Goal: Task Accomplishment & Management: Use online tool/utility

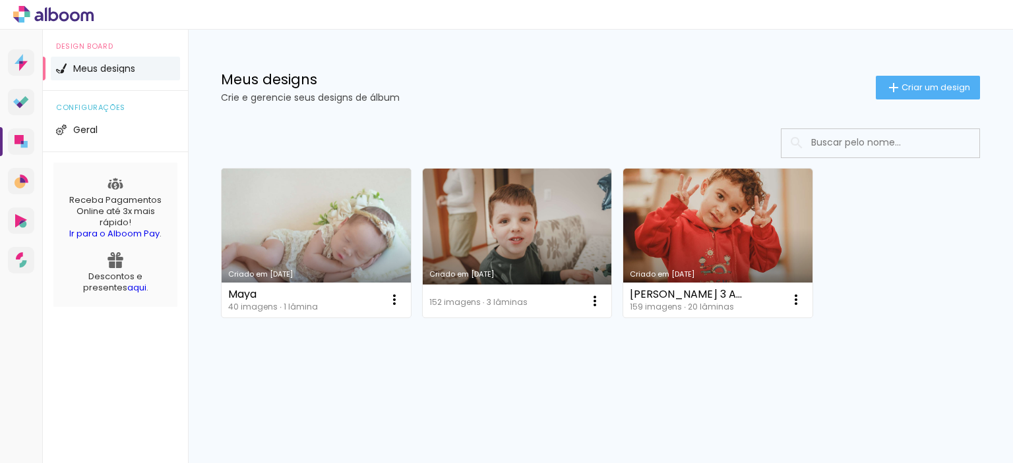
click at [352, 198] on link "Criado em [DATE]" at bounding box center [315, 243] width 189 height 149
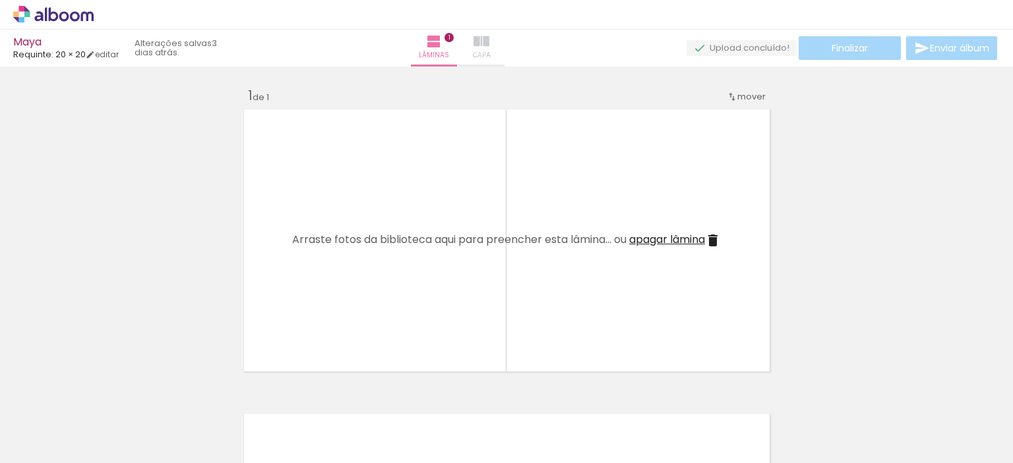
click at [489, 44] on iron-icon at bounding box center [481, 42] width 16 height 16
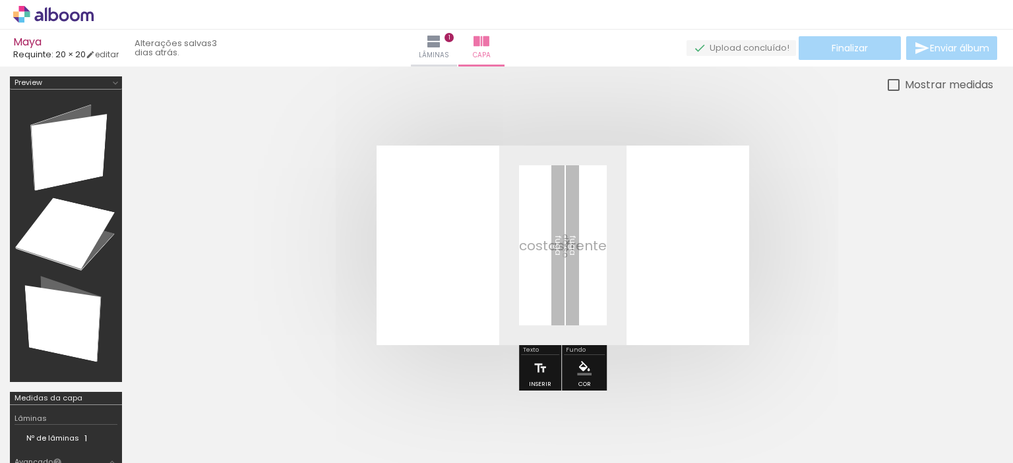
scroll to position [0, 1119]
click at [649, 435] on div at bounding box center [637, 419] width 65 height 44
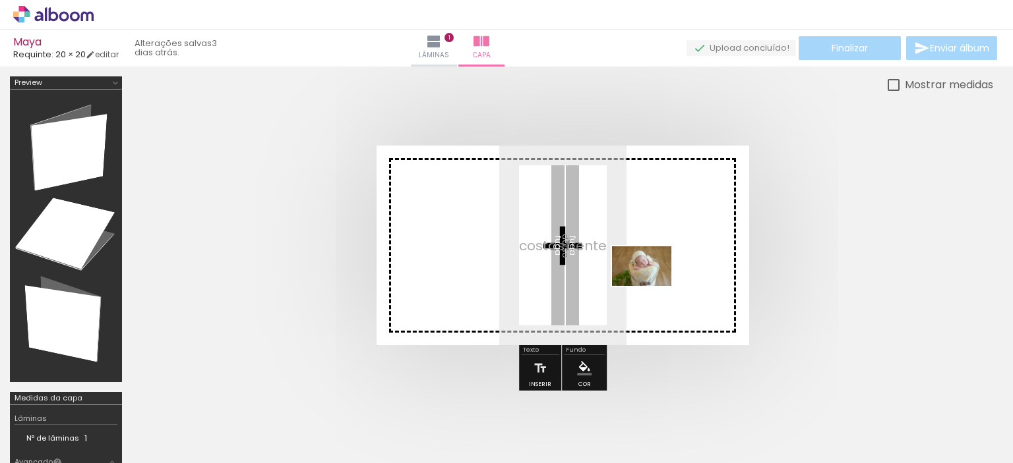
drag, startPoint x: 649, startPoint y: 431, endPoint x: 651, endPoint y: 286, distance: 145.1
click at [651, 286] on quentale-workspace at bounding box center [506, 231] width 1013 height 463
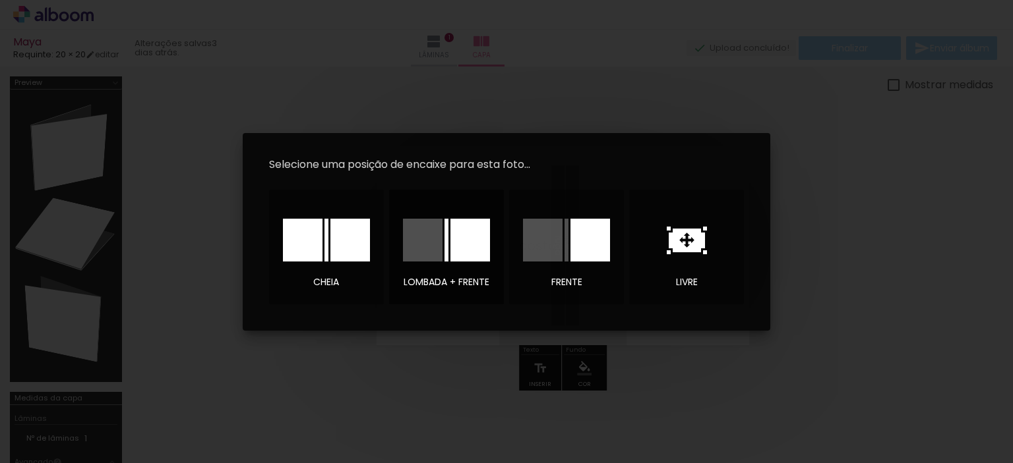
click at [469, 243] on div at bounding box center [470, 240] width 40 height 43
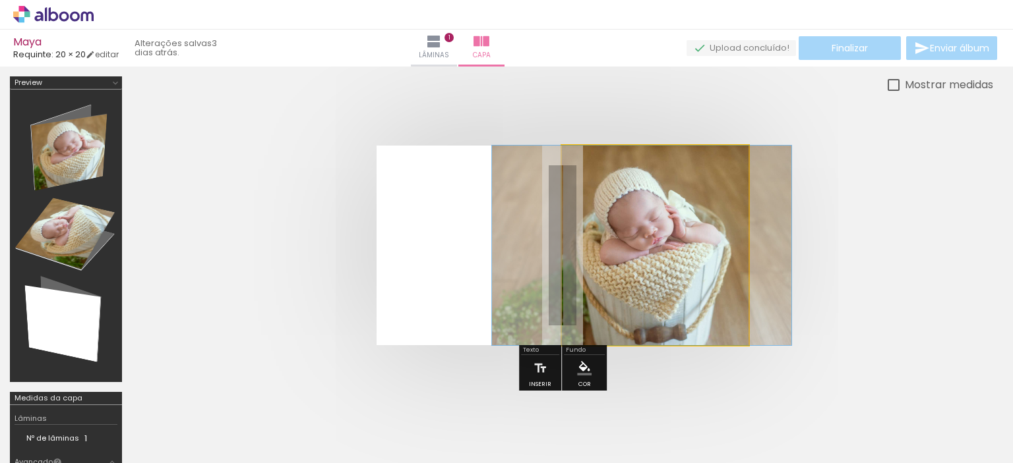
drag, startPoint x: 649, startPoint y: 291, endPoint x: 635, endPoint y: 315, distance: 27.1
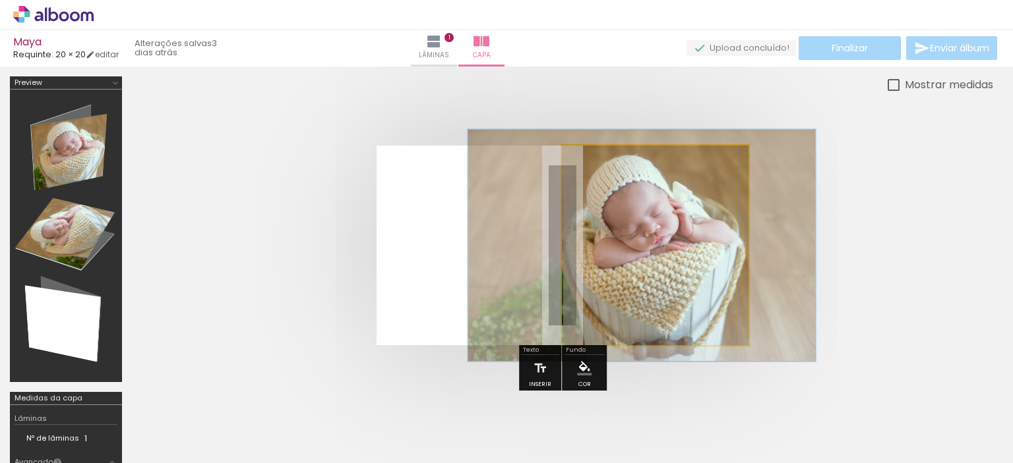
drag, startPoint x: 615, startPoint y: 181, endPoint x: 622, endPoint y: 179, distance: 7.4
type paper-slider "116"
click at [622, 179] on div at bounding box center [620, 179] width 12 height 12
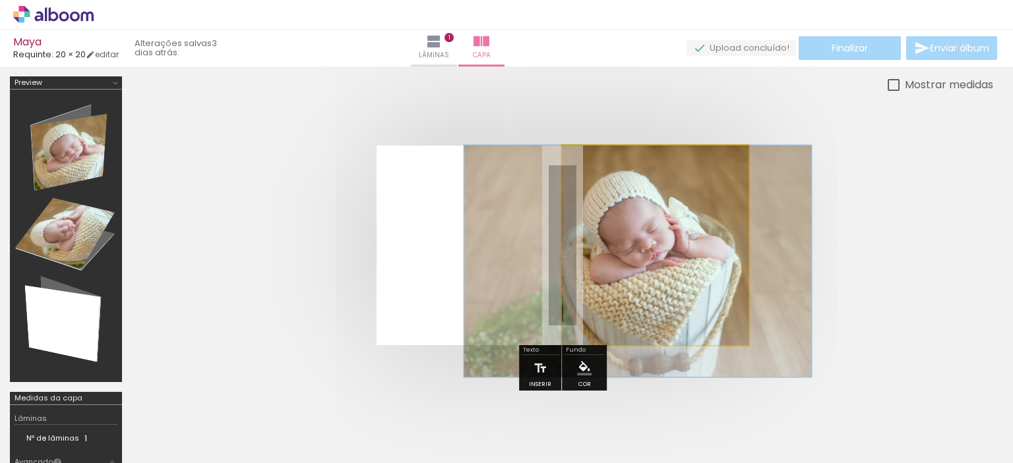
drag, startPoint x: 655, startPoint y: 281, endPoint x: 651, endPoint y: 317, distance: 35.8
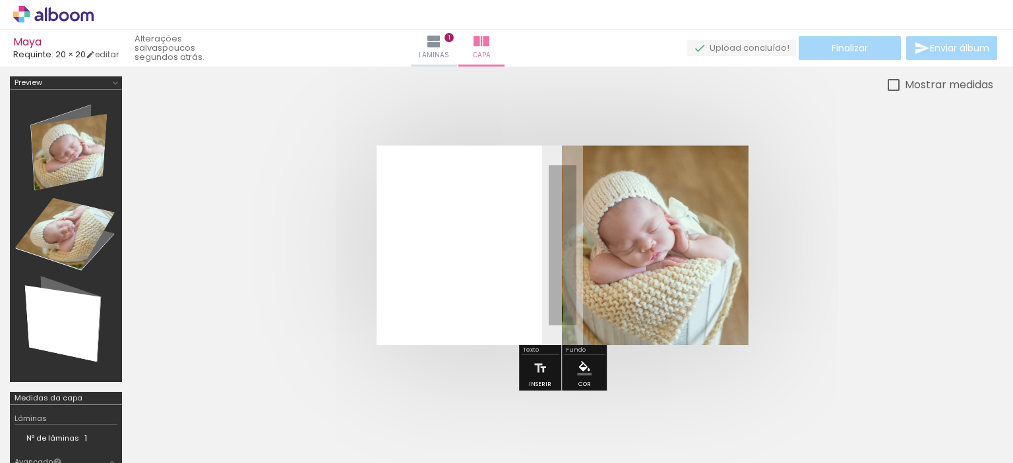
click at [794, 218] on quentale-cover at bounding box center [562, 246] width 755 height 200
click at [459, 359] on div at bounding box center [562, 245] width 861 height 305
click at [485, 228] on quentale-layouter at bounding box center [562, 246] width 372 height 200
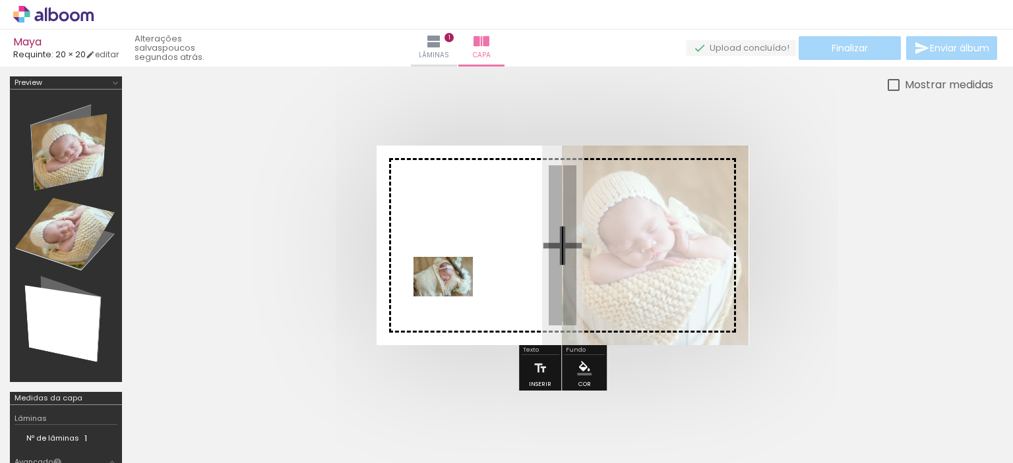
drag, startPoint x: 794, startPoint y: 435, endPoint x: 453, endPoint y: 297, distance: 368.5
click at [453, 297] on quentale-workspace at bounding box center [506, 231] width 1013 height 463
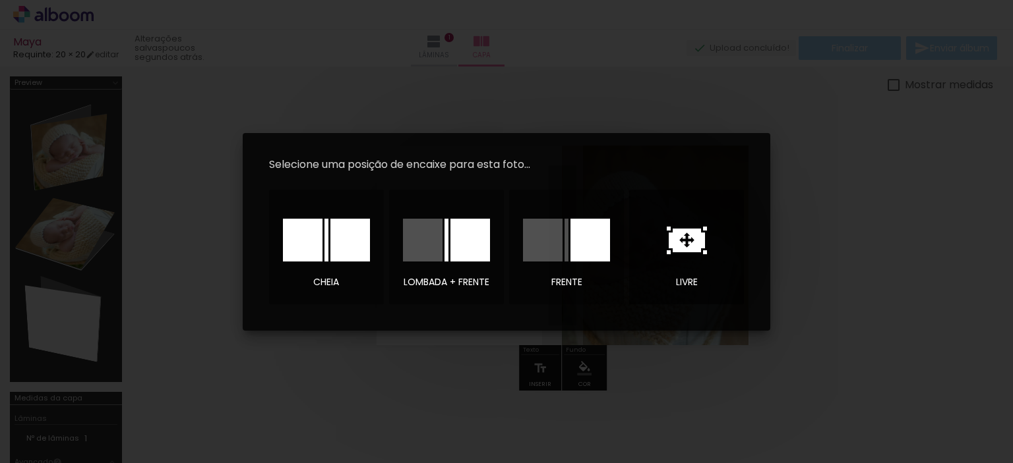
click at [690, 239] on icon at bounding box center [686, 241] width 40 height 28
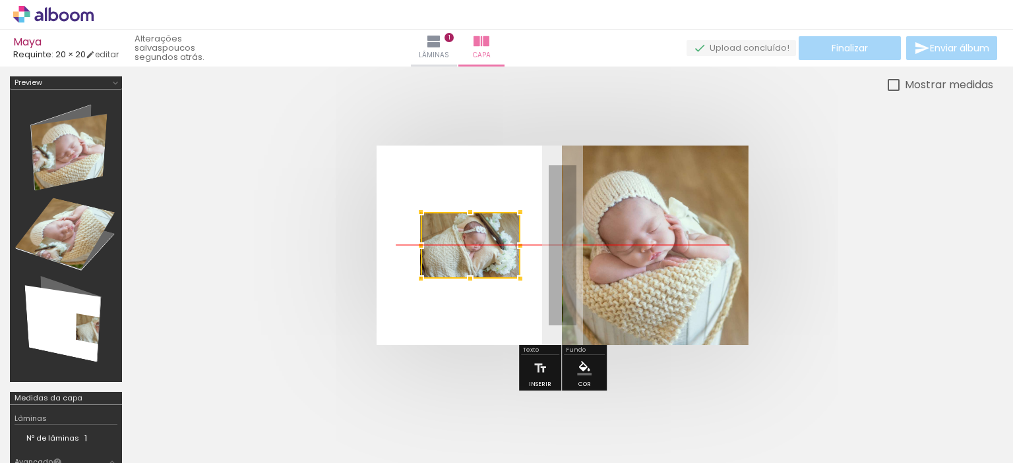
drag, startPoint x: 588, startPoint y: 254, endPoint x: 496, endPoint y: 256, distance: 92.3
click at [496, 256] on div at bounding box center [471, 245] width 100 height 67
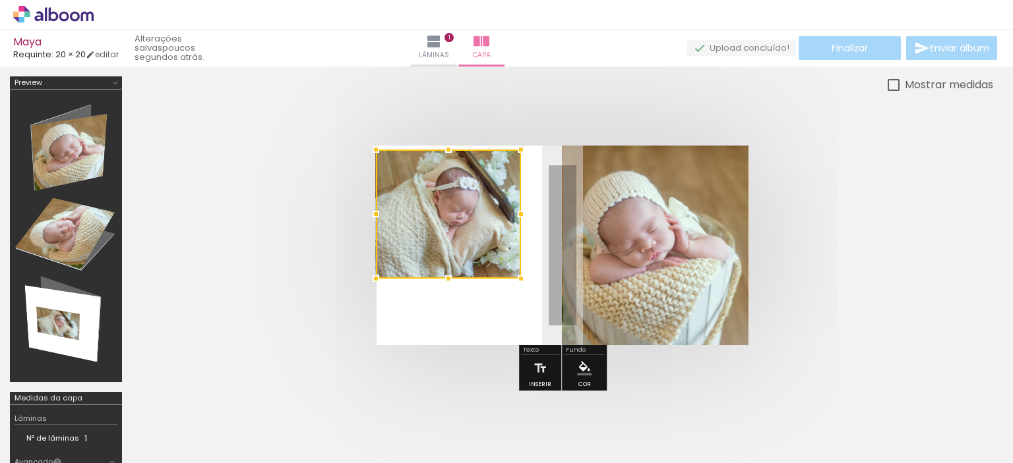
drag, startPoint x: 421, startPoint y: 210, endPoint x: 353, endPoint y: 146, distance: 93.3
click at [353, 146] on quentale-cover at bounding box center [562, 246] width 755 height 200
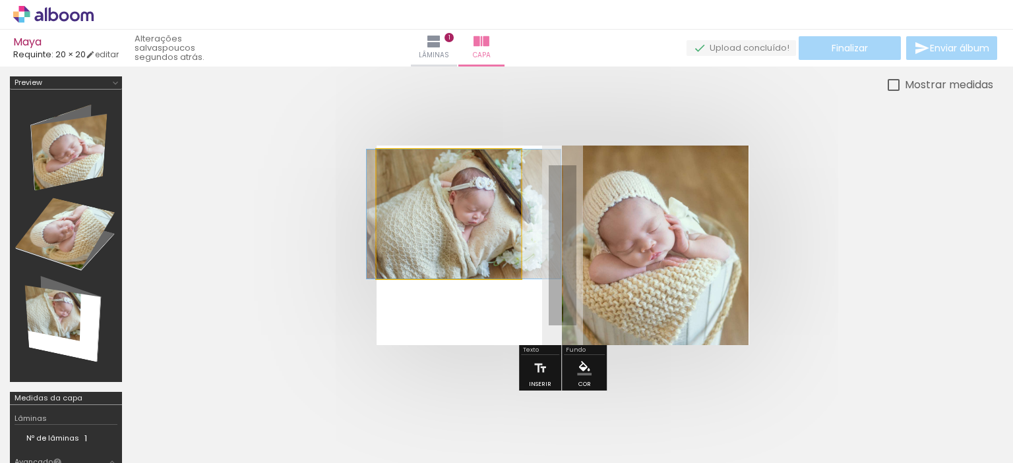
drag, startPoint x: 457, startPoint y: 260, endPoint x: 472, endPoint y: 266, distance: 15.7
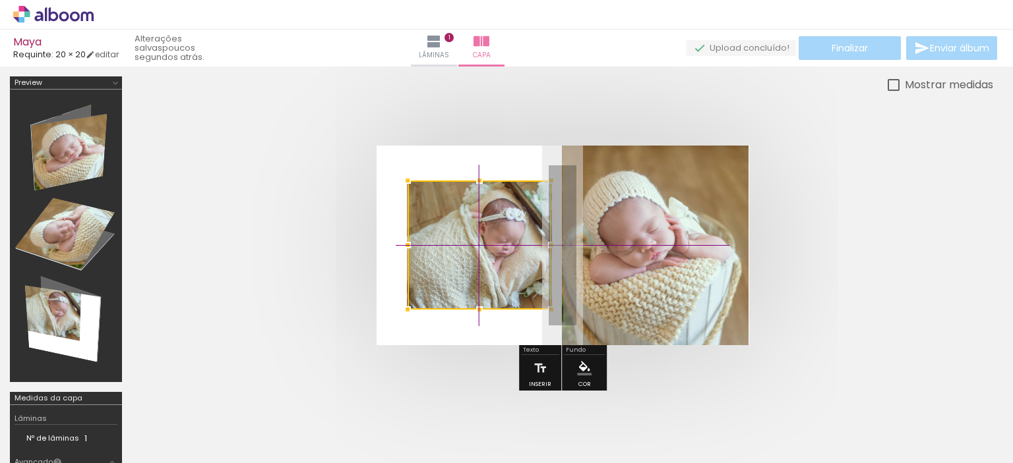
drag, startPoint x: 480, startPoint y: 234, endPoint x: 480, endPoint y: 252, distance: 18.5
click at [480, 252] on div at bounding box center [479, 245] width 144 height 129
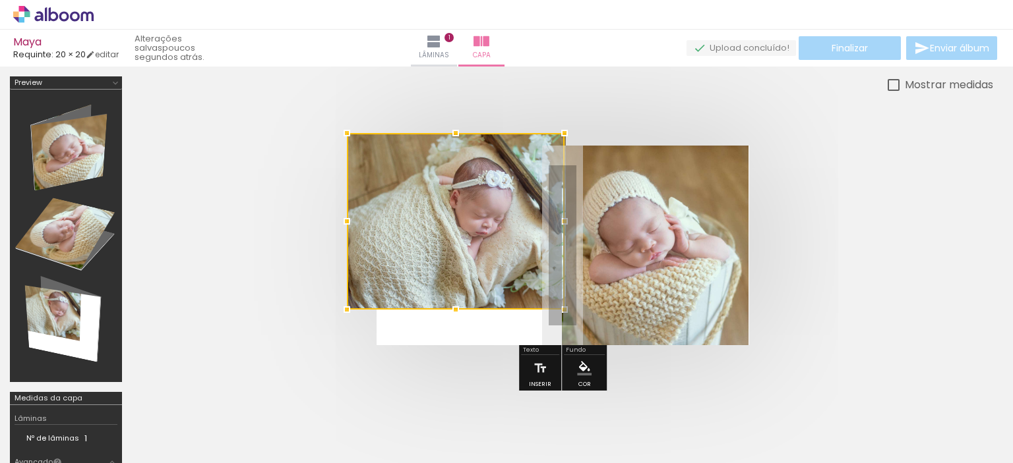
drag, startPoint x: 405, startPoint y: 179, endPoint x: 363, endPoint y: 141, distance: 56.5
click at [363, 141] on div at bounding box center [456, 221] width 218 height 177
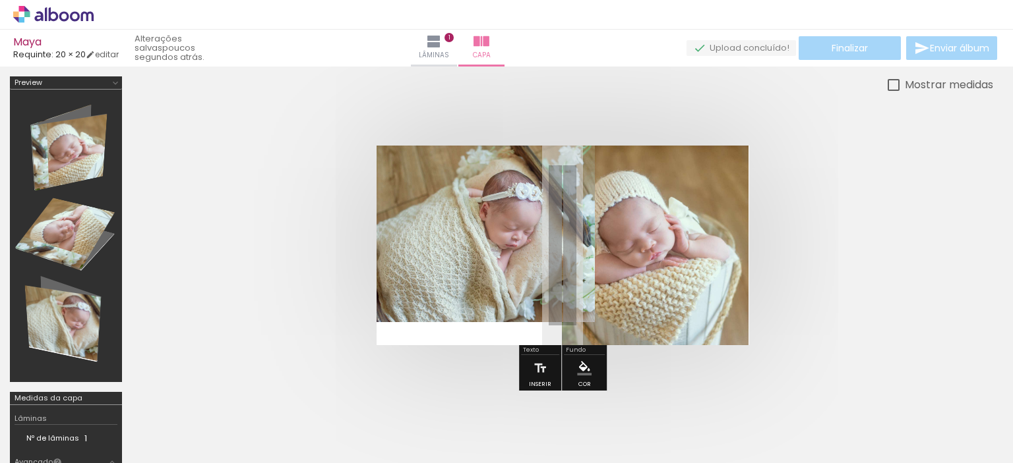
click at [468, 241] on quentale-photo at bounding box center [485, 234] width 219 height 177
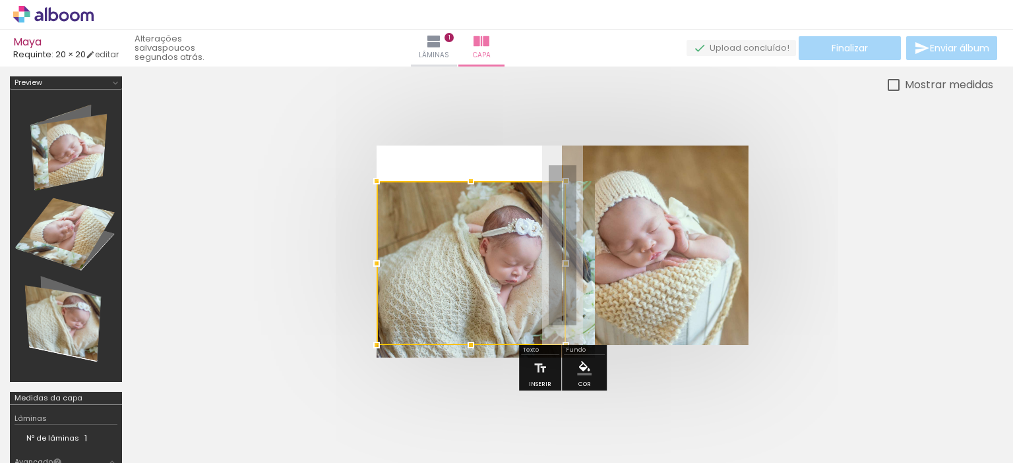
drag, startPoint x: 469, startPoint y: 241, endPoint x: 417, endPoint y: 353, distance: 123.0
click at [417, 345] on album-spread at bounding box center [562, 246] width 372 height 200
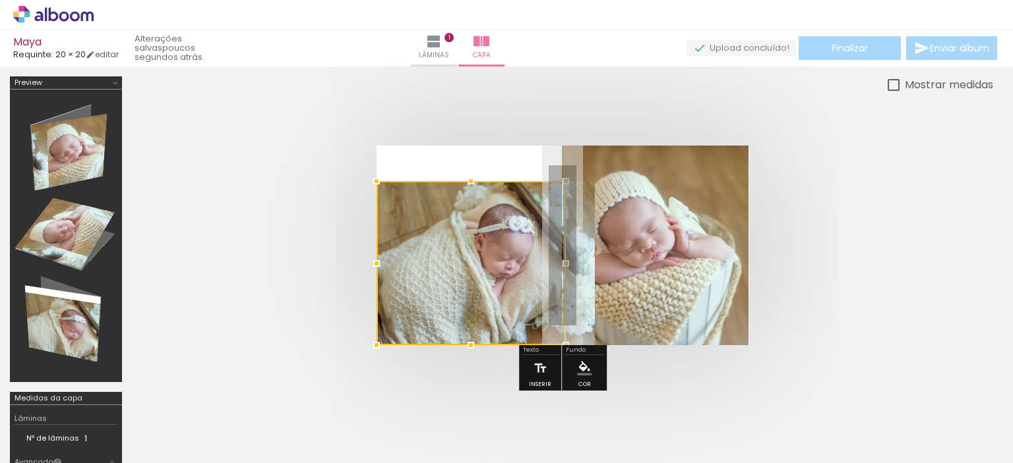
click at [298, 245] on quentale-cover at bounding box center [562, 246] width 755 height 200
click at [409, 163] on quentale-layouter at bounding box center [562, 246] width 372 height 200
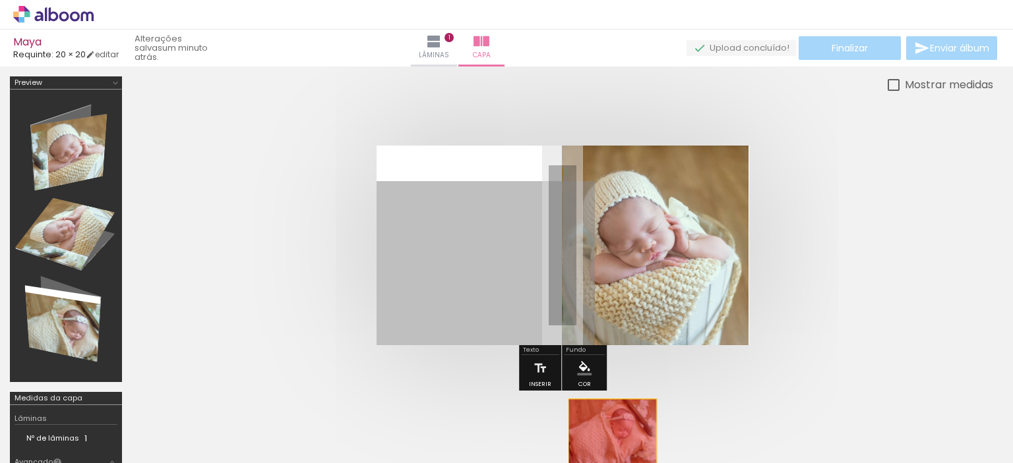
drag, startPoint x: 432, startPoint y: 246, endPoint x: 612, endPoint y: 432, distance: 258.3
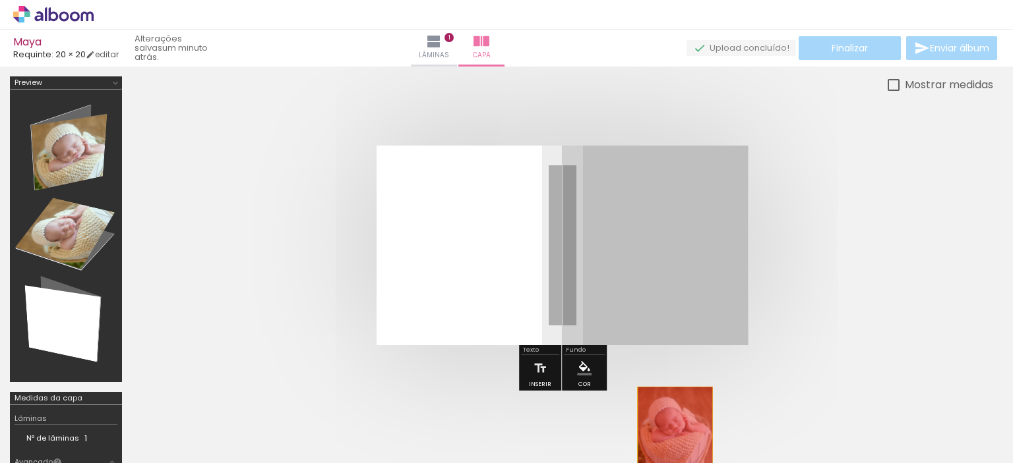
drag, startPoint x: 664, startPoint y: 274, endPoint x: 675, endPoint y: 427, distance: 153.3
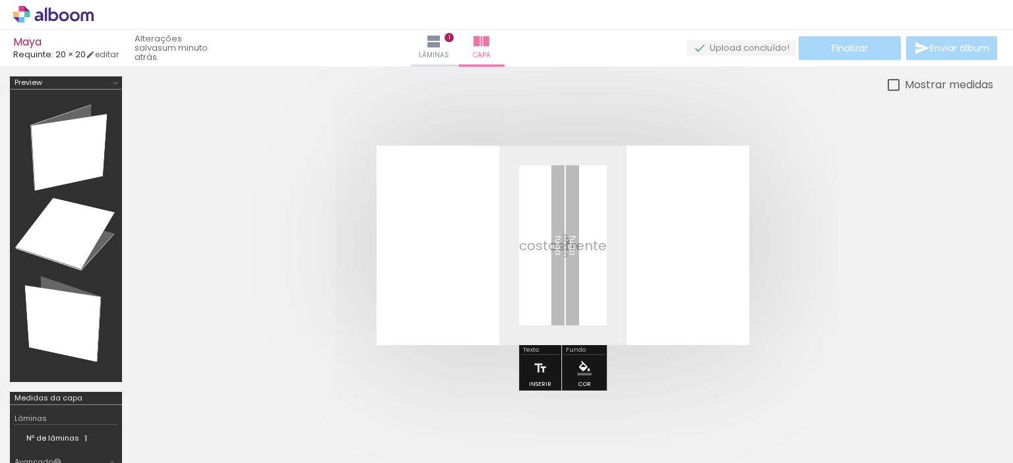
scroll to position [0, 0]
